Goal: Navigation & Orientation: Find specific page/section

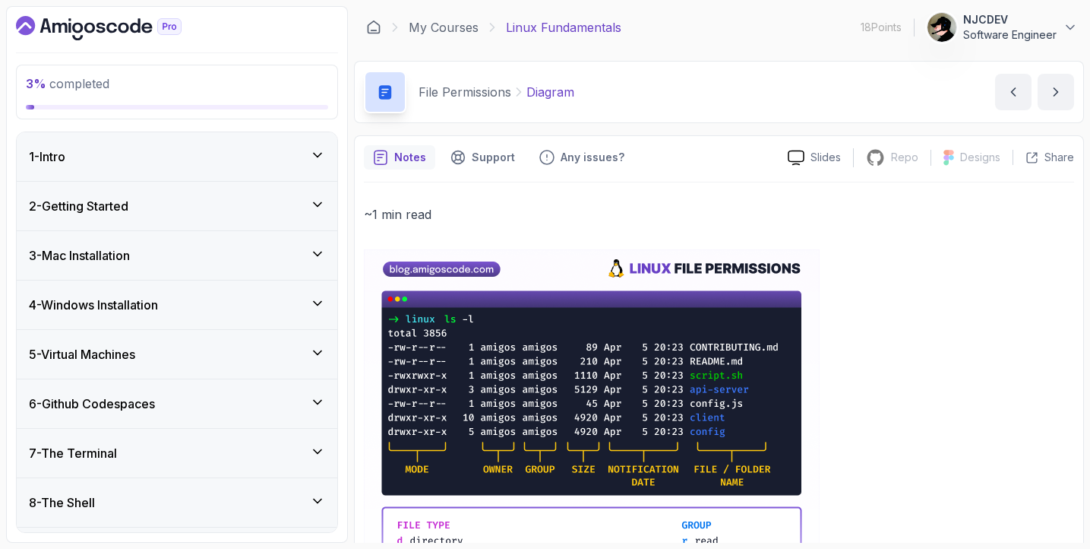
click at [956, 265] on p at bounding box center [719, 539] width 710 height 580
click at [958, 270] on p at bounding box center [719, 539] width 710 height 580
click at [489, 33] on icon at bounding box center [492, 27] width 15 height 15
click at [441, 27] on link "My Courses" at bounding box center [444, 27] width 70 height 18
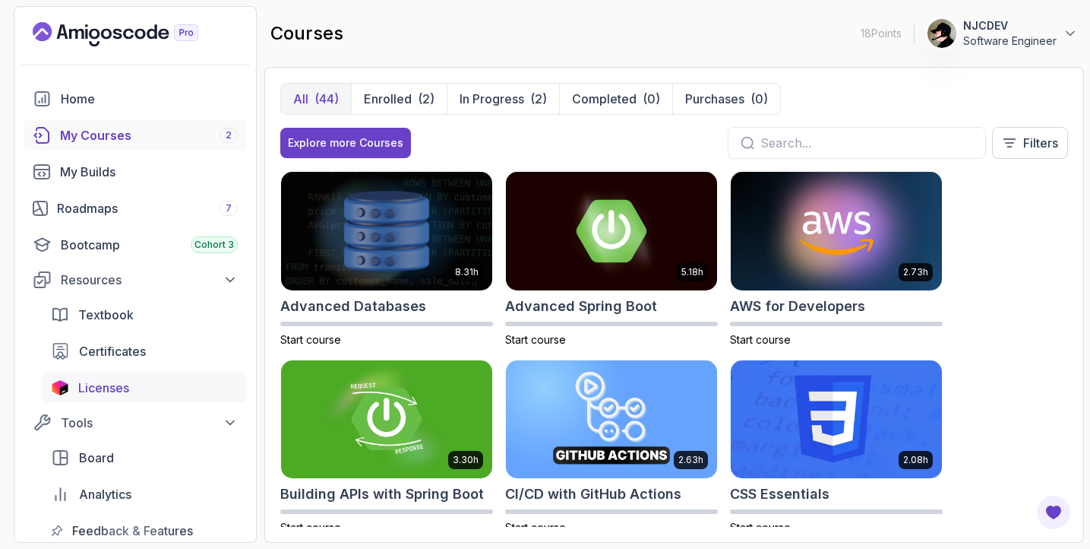
click at [137, 391] on div "Licenses" at bounding box center [158, 387] width 160 height 18
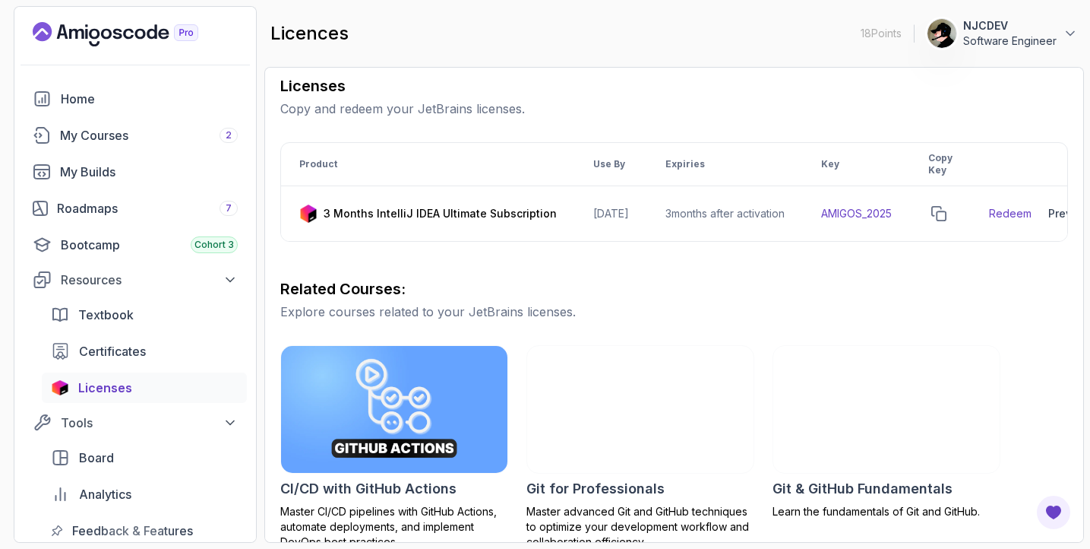
scroll to position [45, 0]
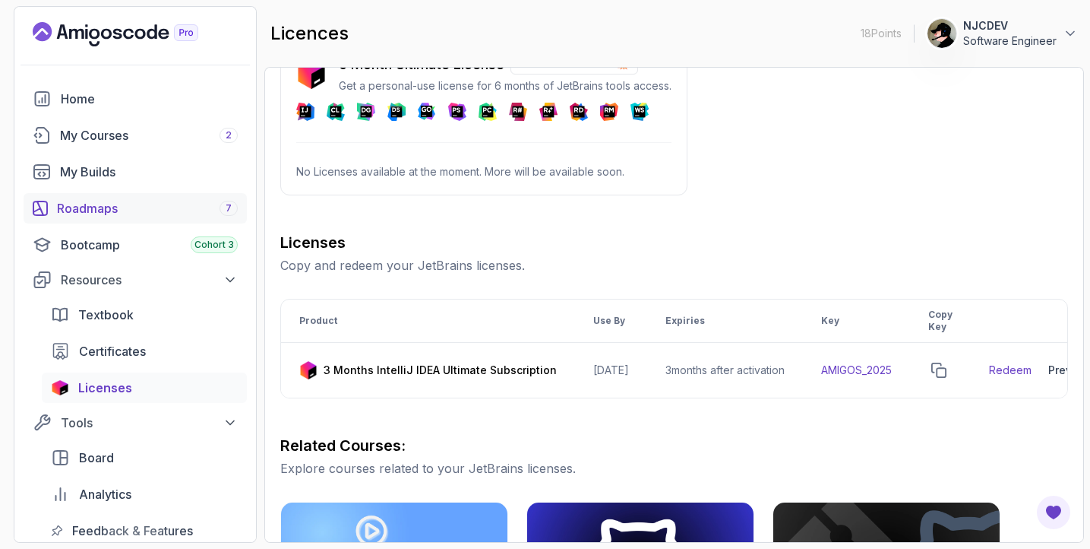
click at [105, 213] on div "Roadmaps 7" at bounding box center [147, 208] width 181 height 18
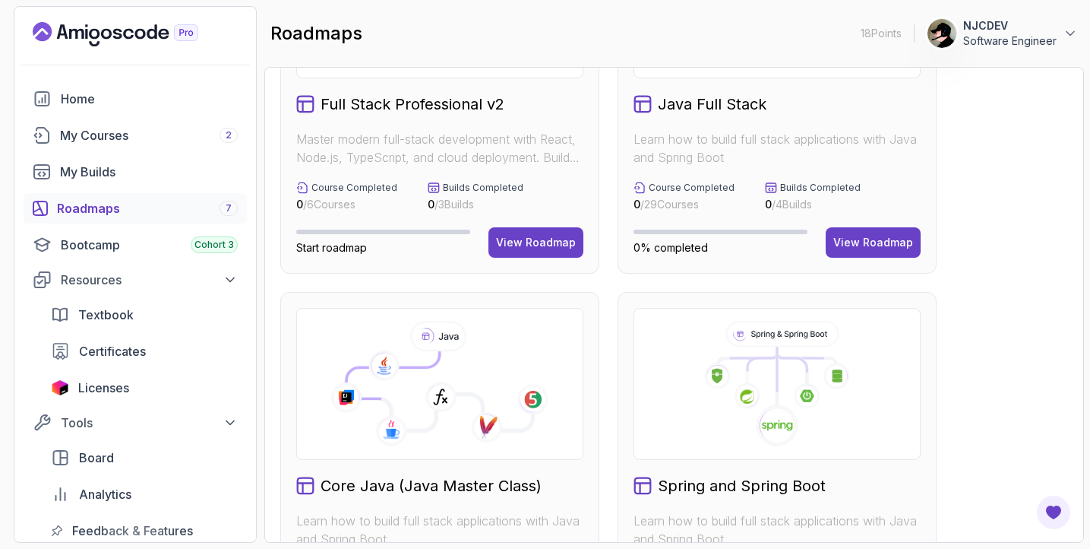
scroll to position [146, 0]
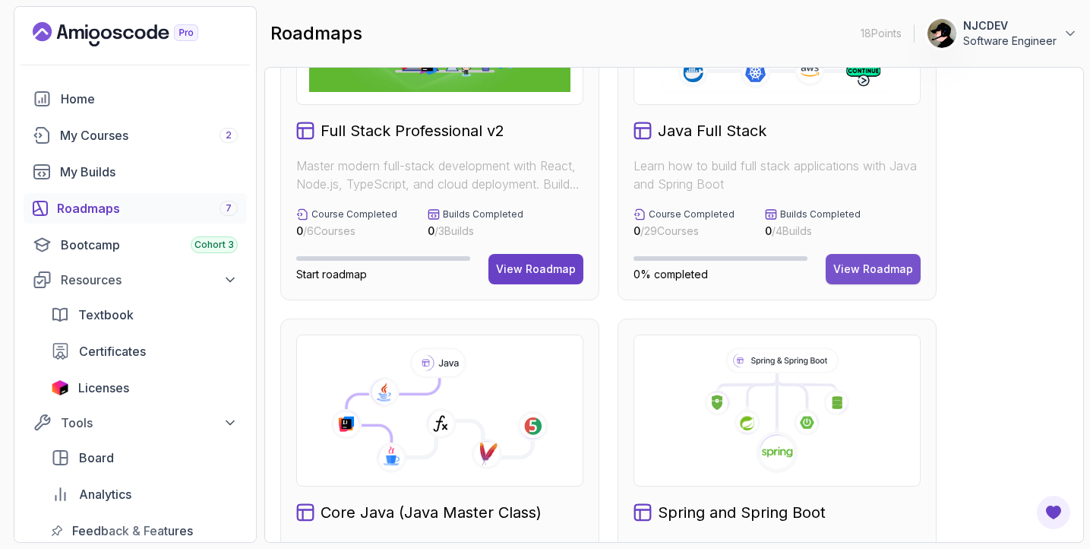
click at [849, 277] on button "View Roadmap" at bounding box center [873, 269] width 95 height 30
